Goal: Task Accomplishment & Management: Complete application form

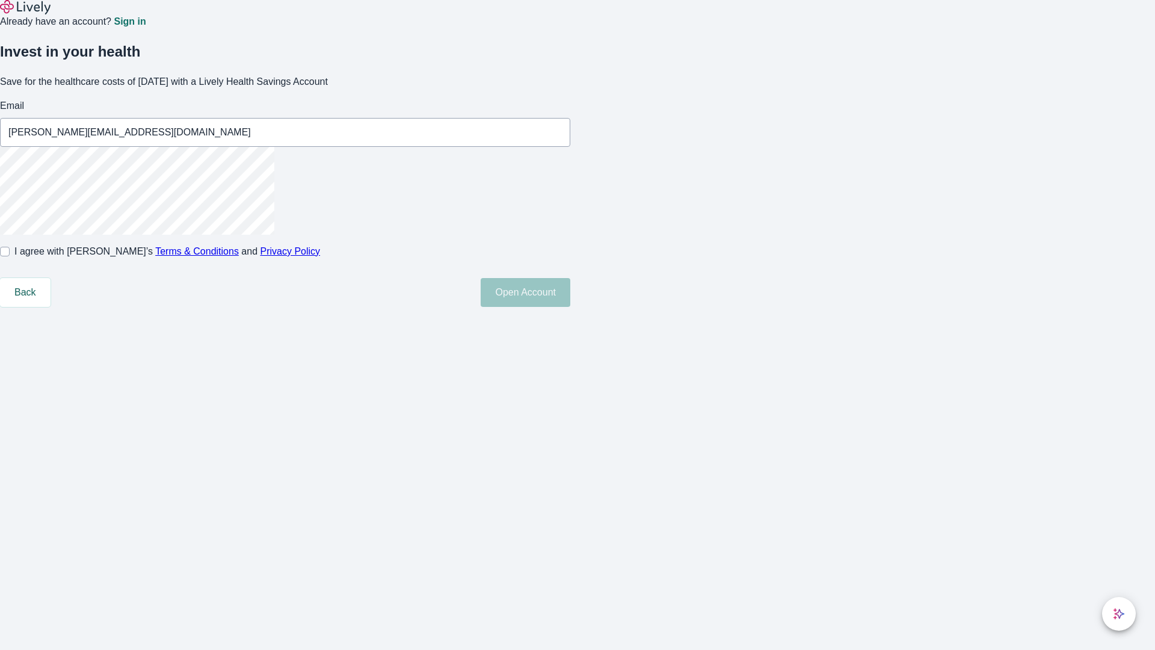
click at [10, 256] on input "I agree with Lively’s Terms & Conditions and Privacy Policy" at bounding box center [5, 252] width 10 height 10
checkbox input "true"
click at [570, 307] on button "Open Account" at bounding box center [526, 292] width 90 height 29
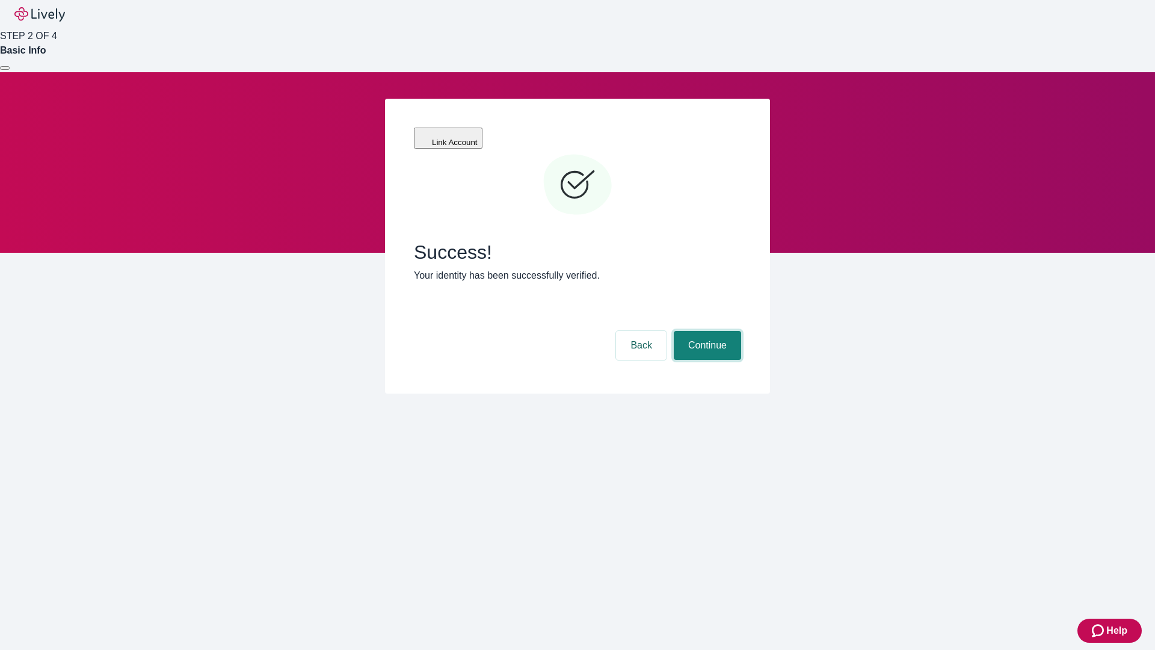
click at [705, 331] on button "Continue" at bounding box center [707, 345] width 67 height 29
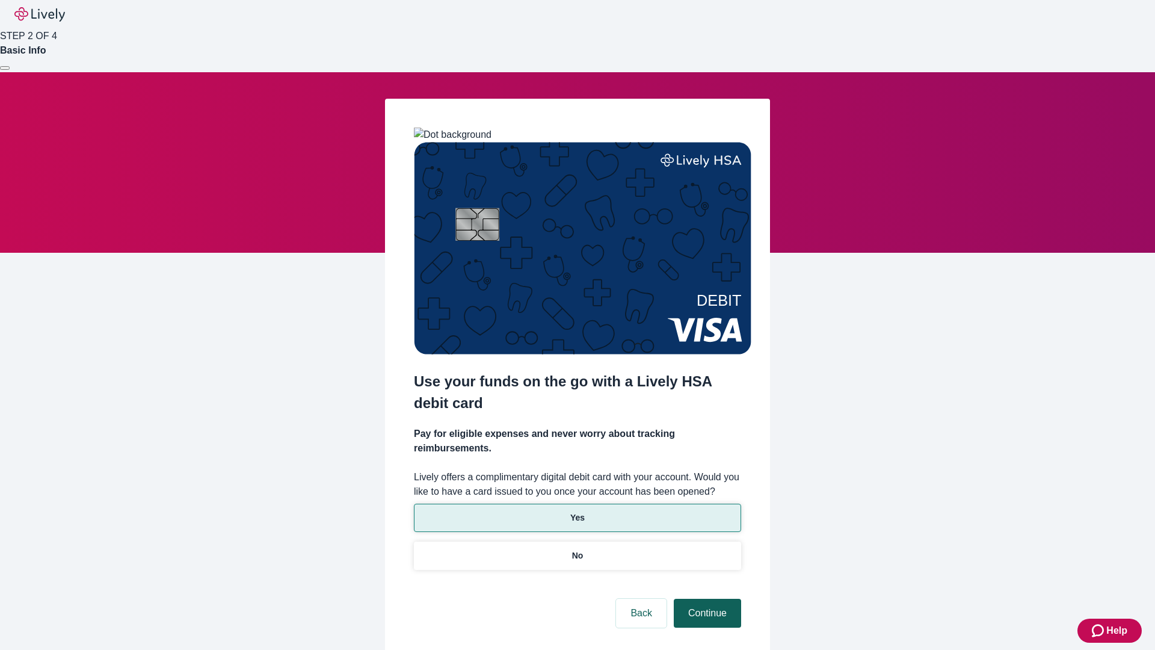
click at [577, 549] on p "No" at bounding box center [577, 555] width 11 height 13
click at [705, 598] on button "Continue" at bounding box center [707, 612] width 67 height 29
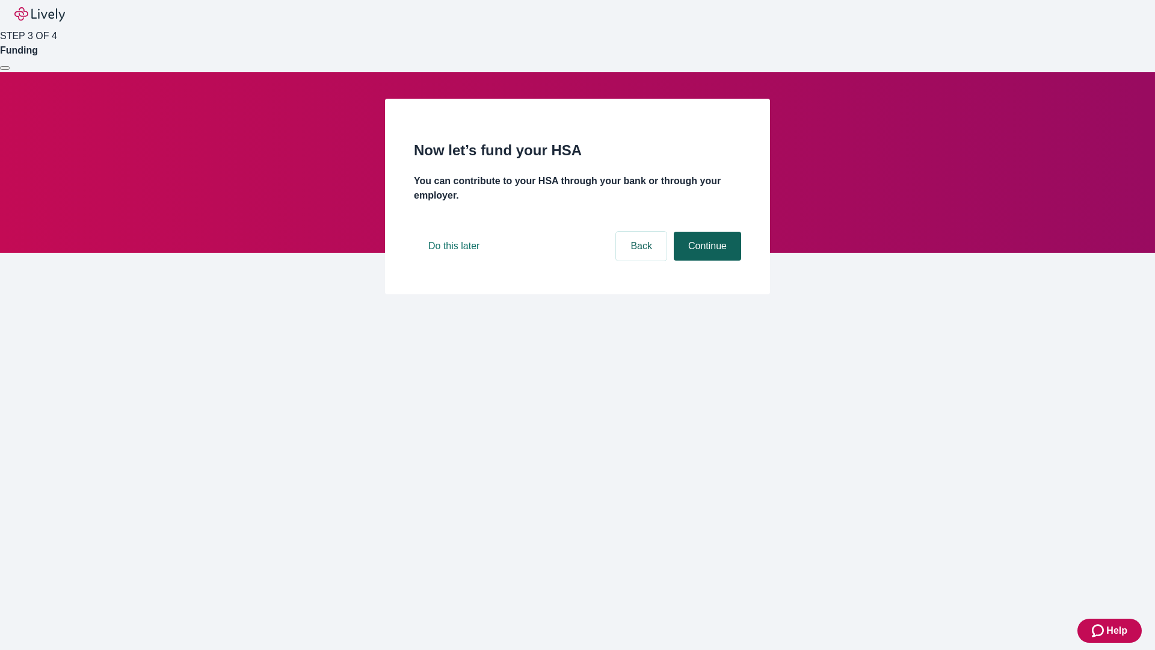
click at [705, 260] on button "Continue" at bounding box center [707, 246] width 67 height 29
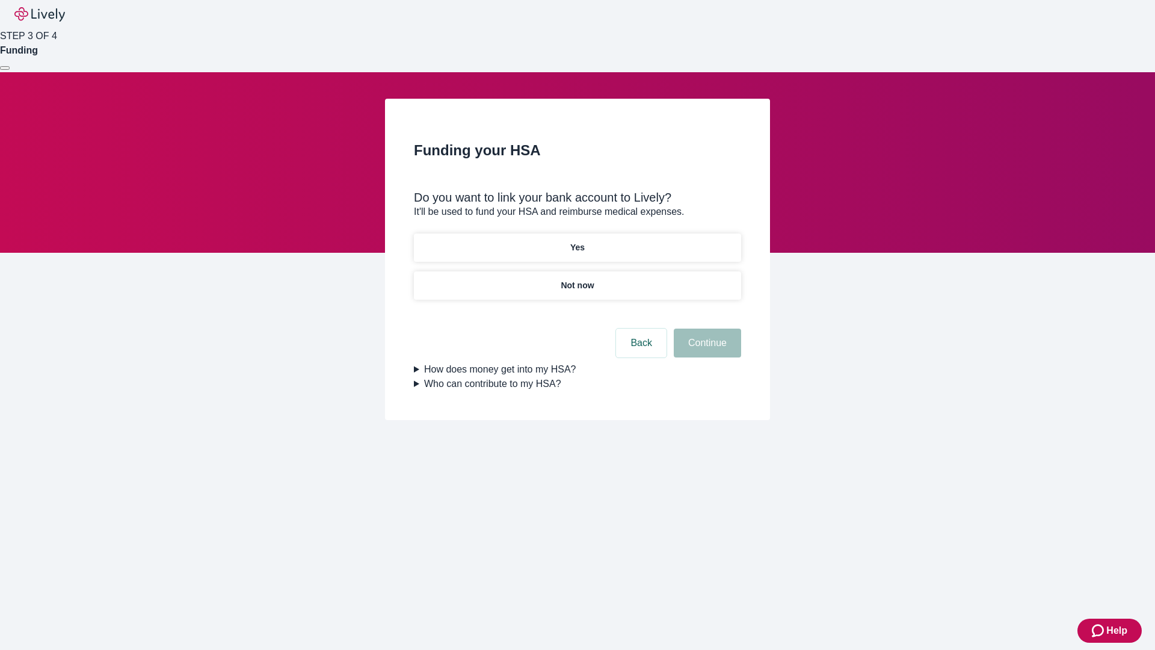
click at [577, 241] on p "Yes" at bounding box center [577, 247] width 14 height 13
click at [705, 328] on button "Continue" at bounding box center [707, 342] width 67 height 29
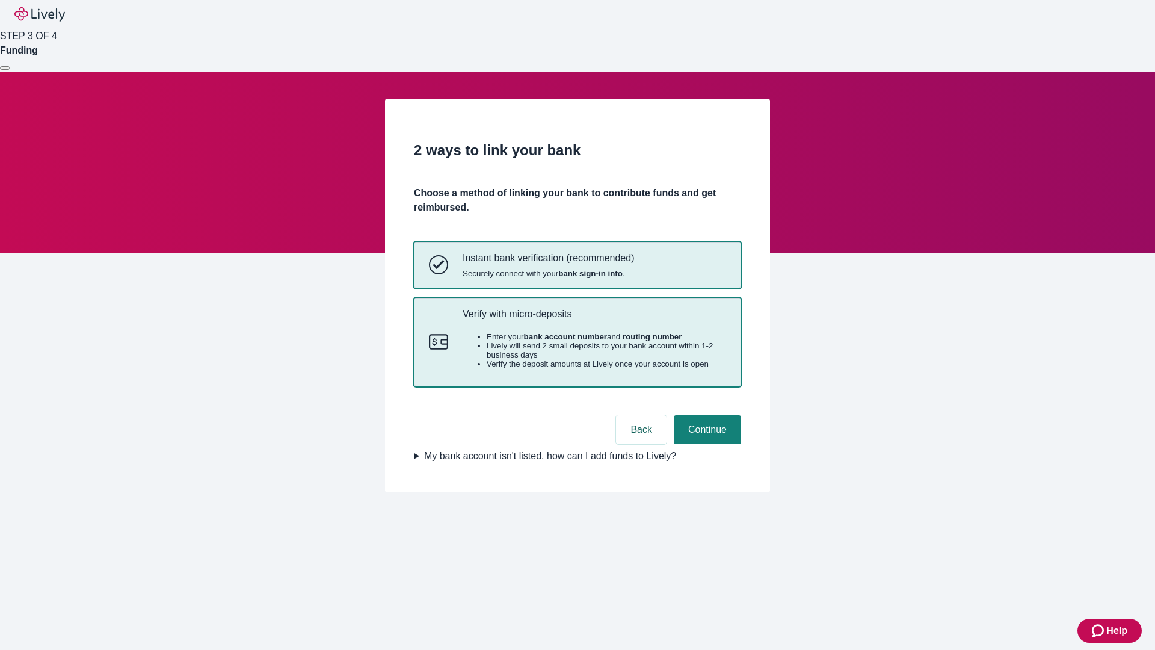
click at [594, 319] on p "Verify with micro-deposits" at bounding box center [593, 313] width 263 height 11
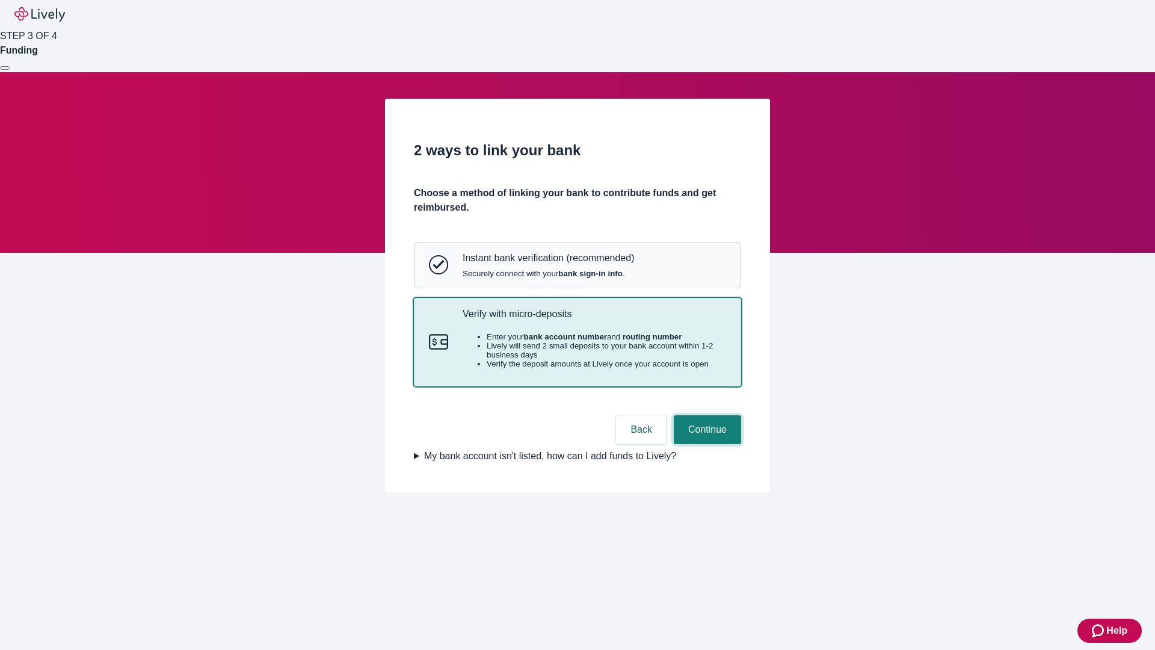
click at [705, 444] on button "Continue" at bounding box center [707, 429] width 67 height 29
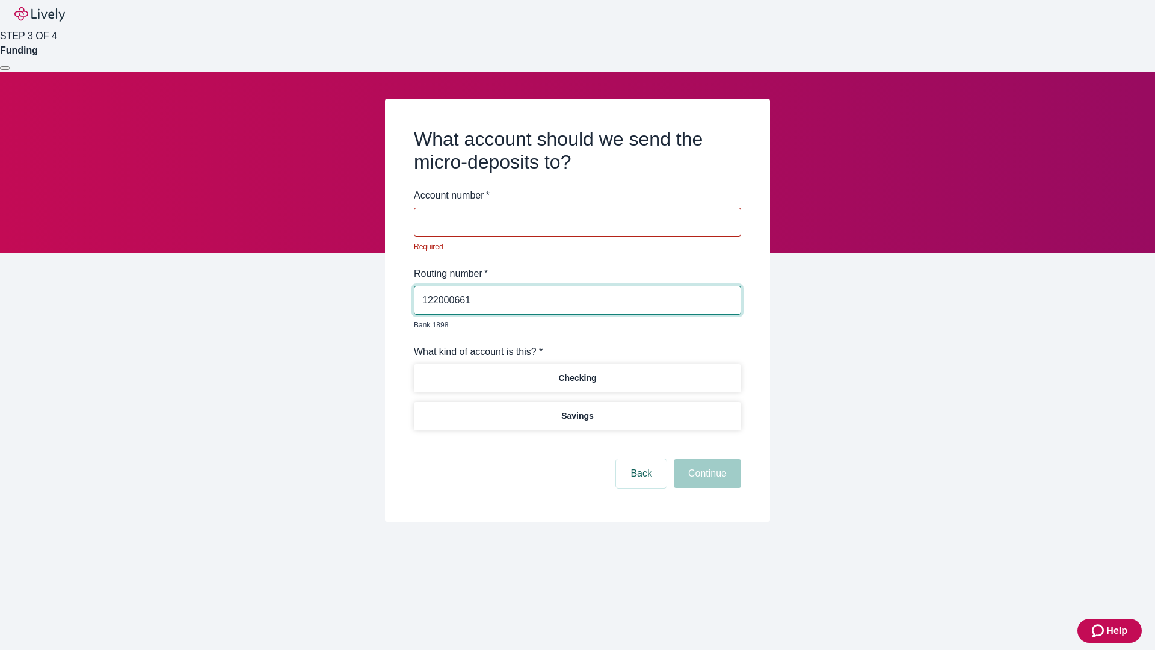
type input "122000661"
type input "920188"
